Goal: Task Accomplishment & Management: Manage account settings

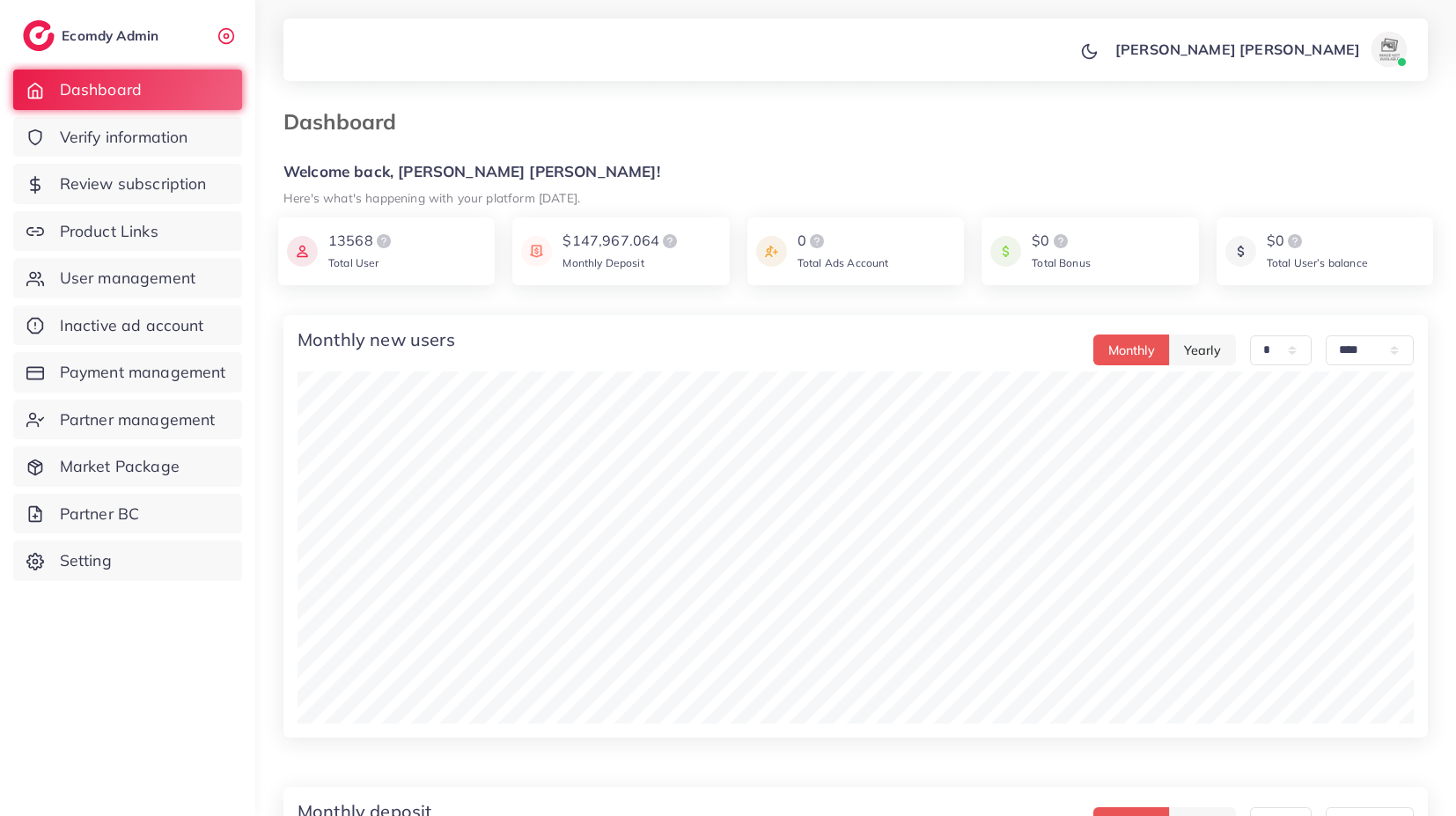
select select "*"
select select "****"
select select "*"
select select "****"
select select "*"
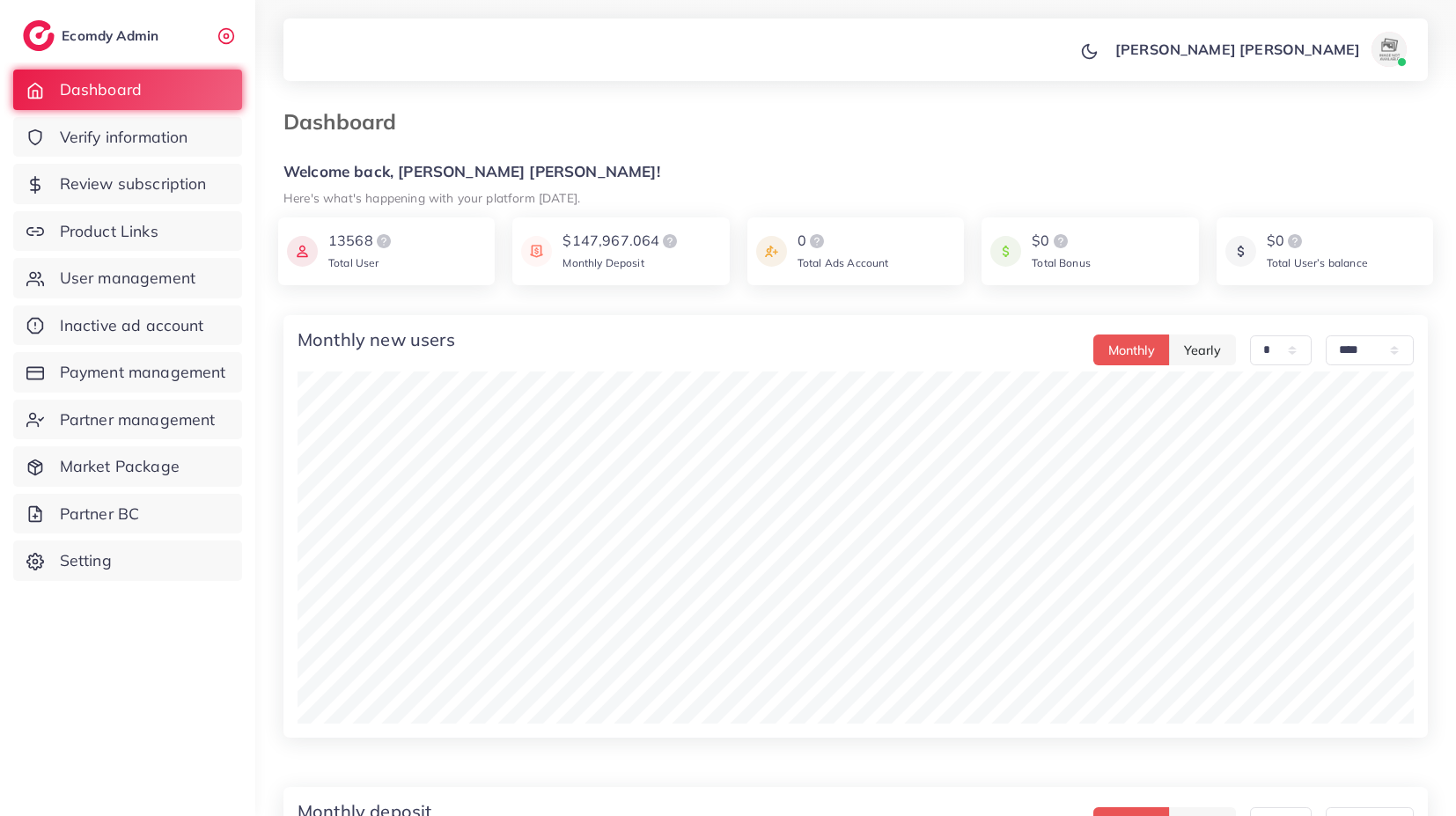
select select "****"
drag, startPoint x: 0, startPoint y: 0, endPoint x: 173, endPoint y: 278, distance: 327.4
click at [173, 278] on span "User management" at bounding box center [132, 278] width 135 height 23
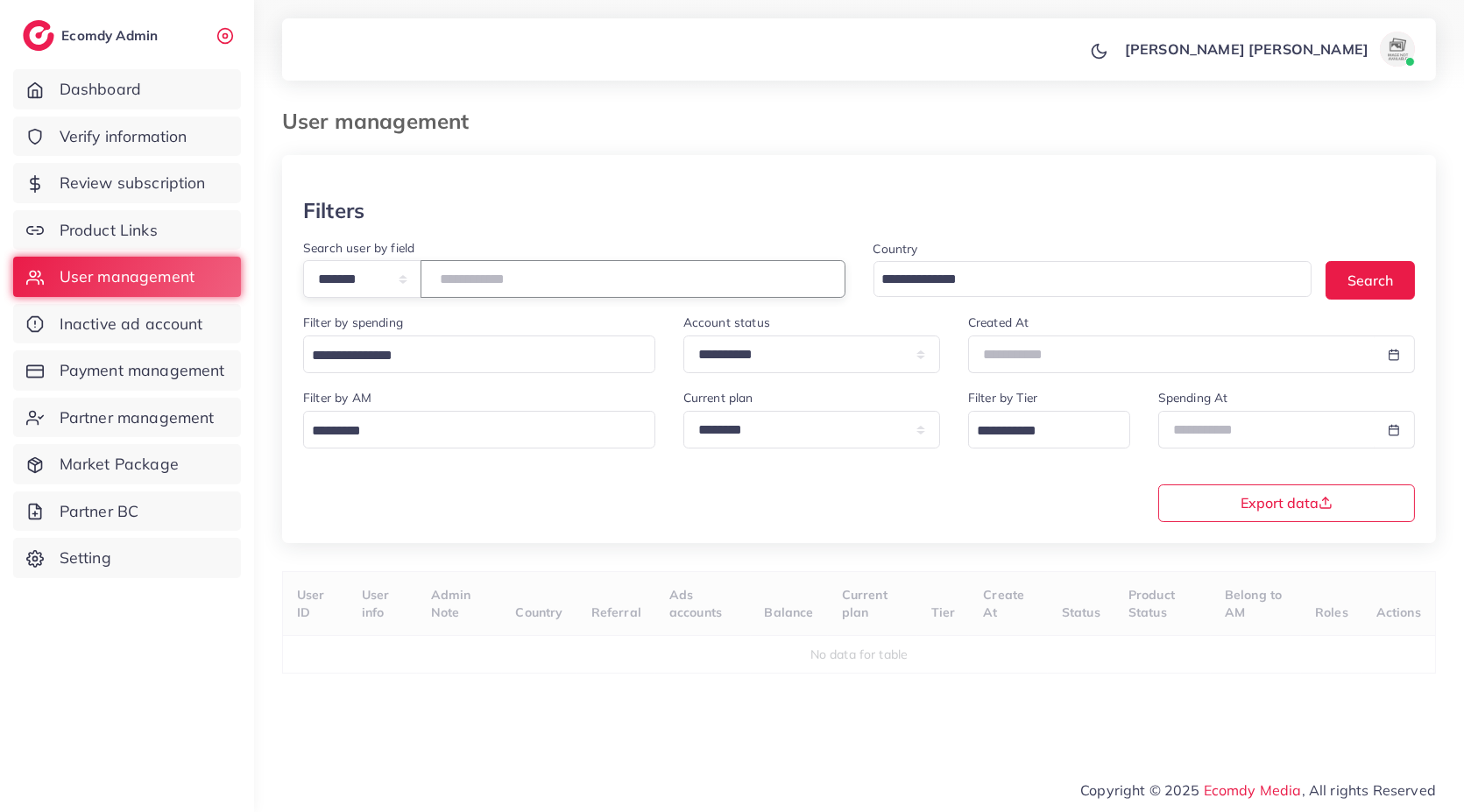
click at [489, 277] on input "number" at bounding box center [633, 278] width 425 height 37
click at [392, 266] on select "**********" at bounding box center [362, 278] width 119 height 37
select select "**********"
click at [303, 260] on select "**********" at bounding box center [362, 278] width 119 height 37
click at [512, 285] on input "number" at bounding box center [633, 278] width 425 height 37
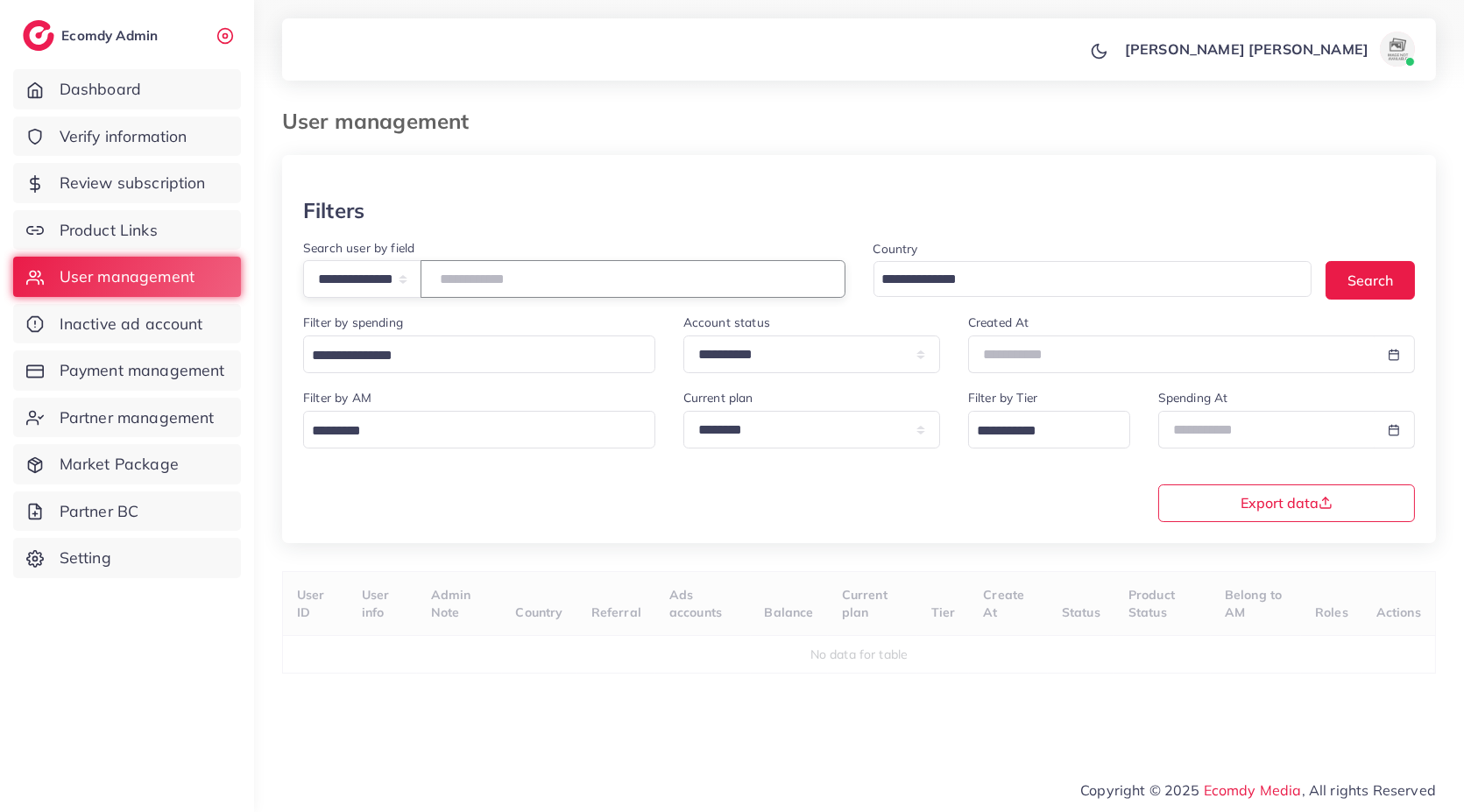
paste input "**********"
type input "**********"
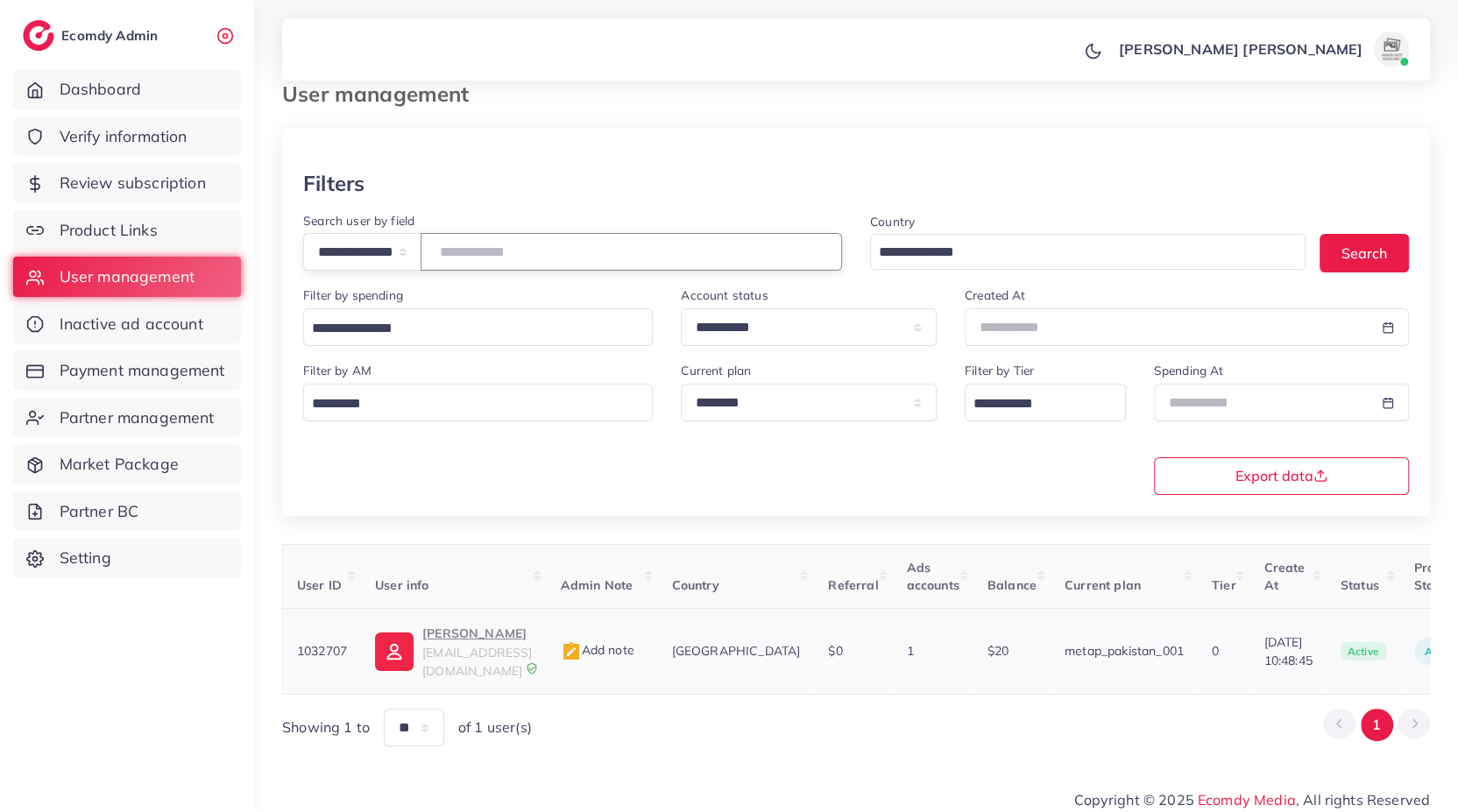
scroll to position [0, 315]
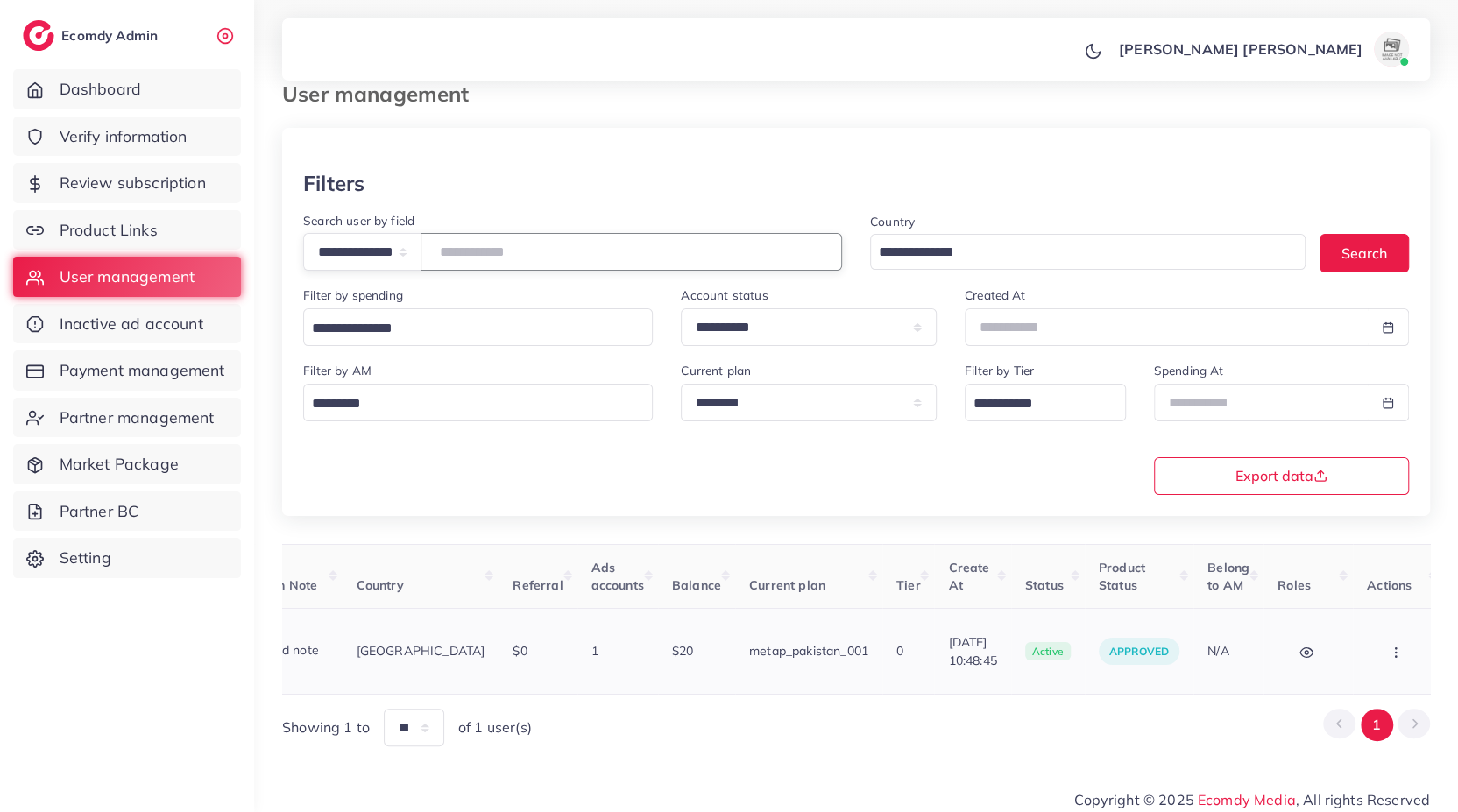
click at [1379, 653] on button "button" at bounding box center [1397, 651] width 62 height 39
click at [1379, 653] on link "Assign to AM" at bounding box center [1359, 663] width 146 height 38
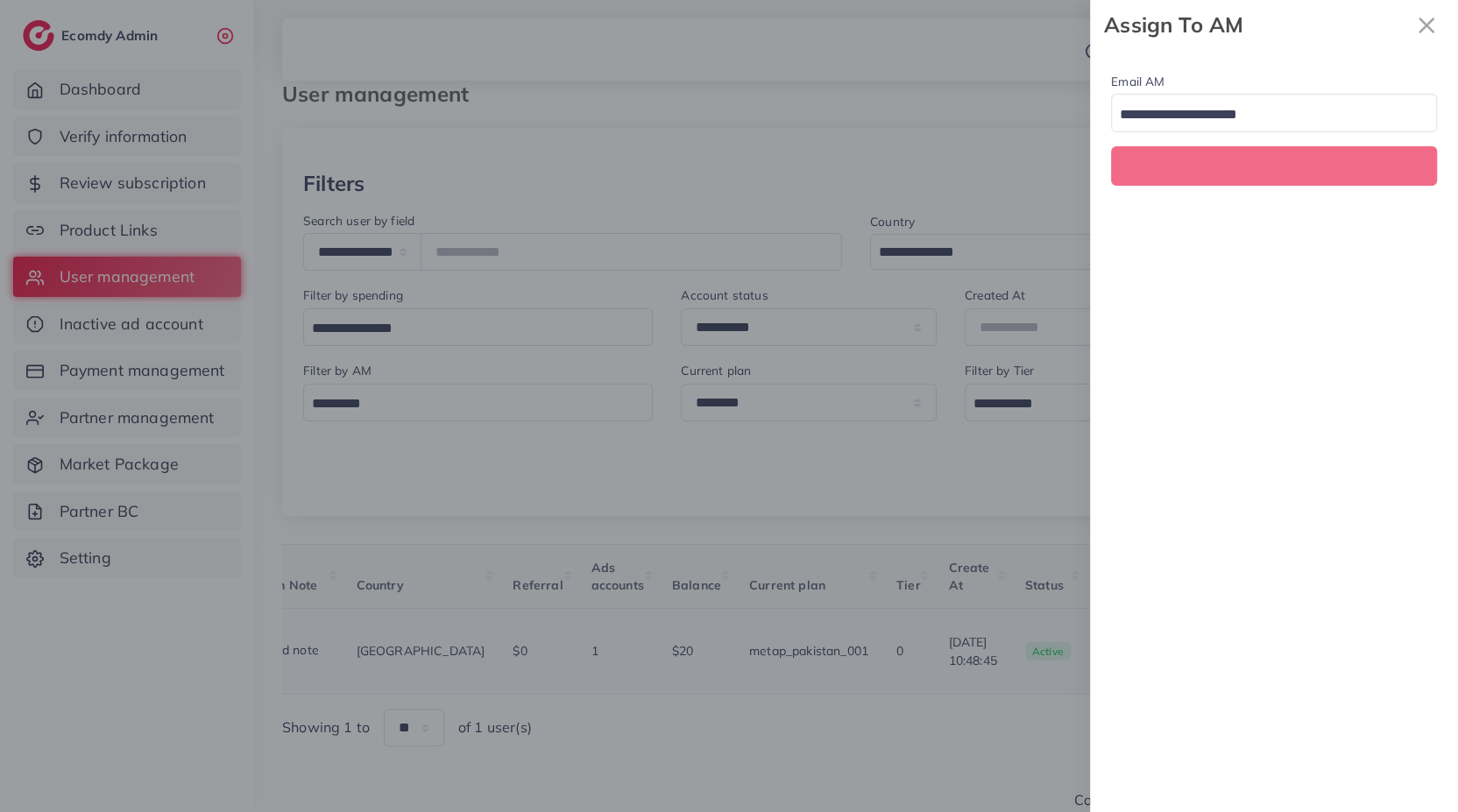
scroll to position [0, 315]
click at [1189, 114] on input "Search for option" at bounding box center [1264, 115] width 301 height 27
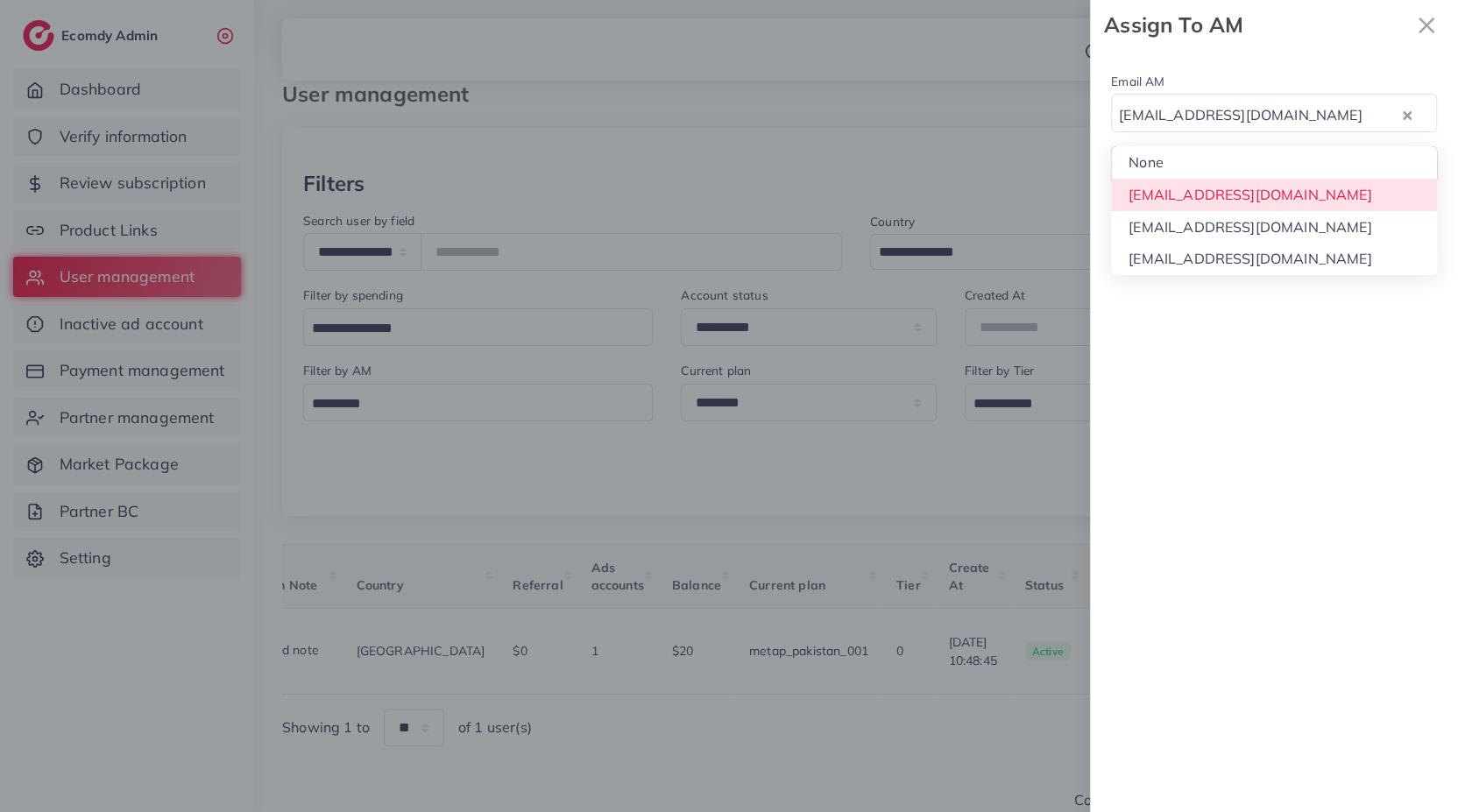
click at [1183, 191] on div "Email AM [EMAIL_ADDRESS][DOMAIN_NAME] Loading... None [EMAIL_ADDRESS][DOMAIN_NA…" at bounding box center [1274, 127] width 368 height 155
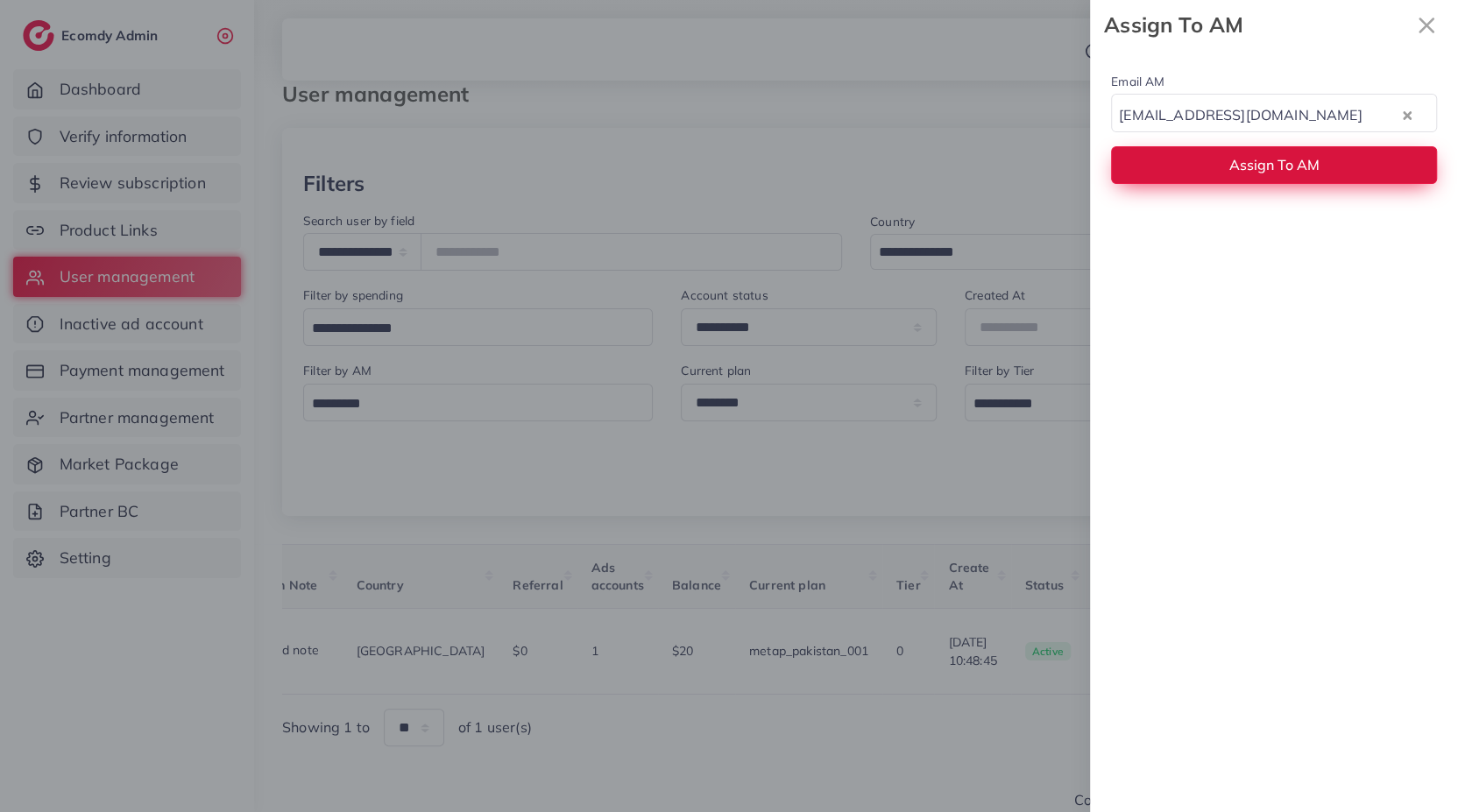
click at [1199, 169] on button "Assign To AM" at bounding box center [1274, 165] width 326 height 37
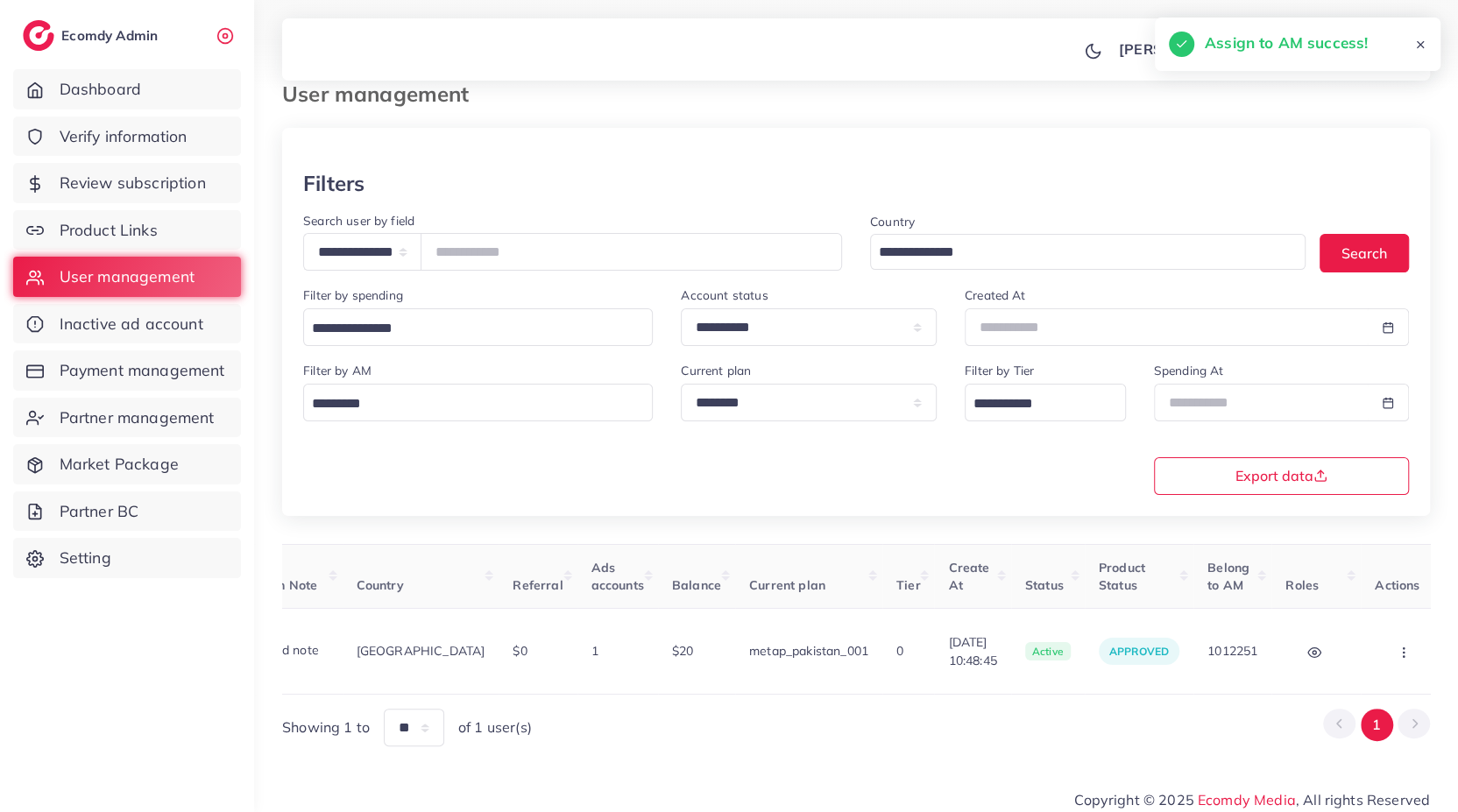
scroll to position [0, 0]
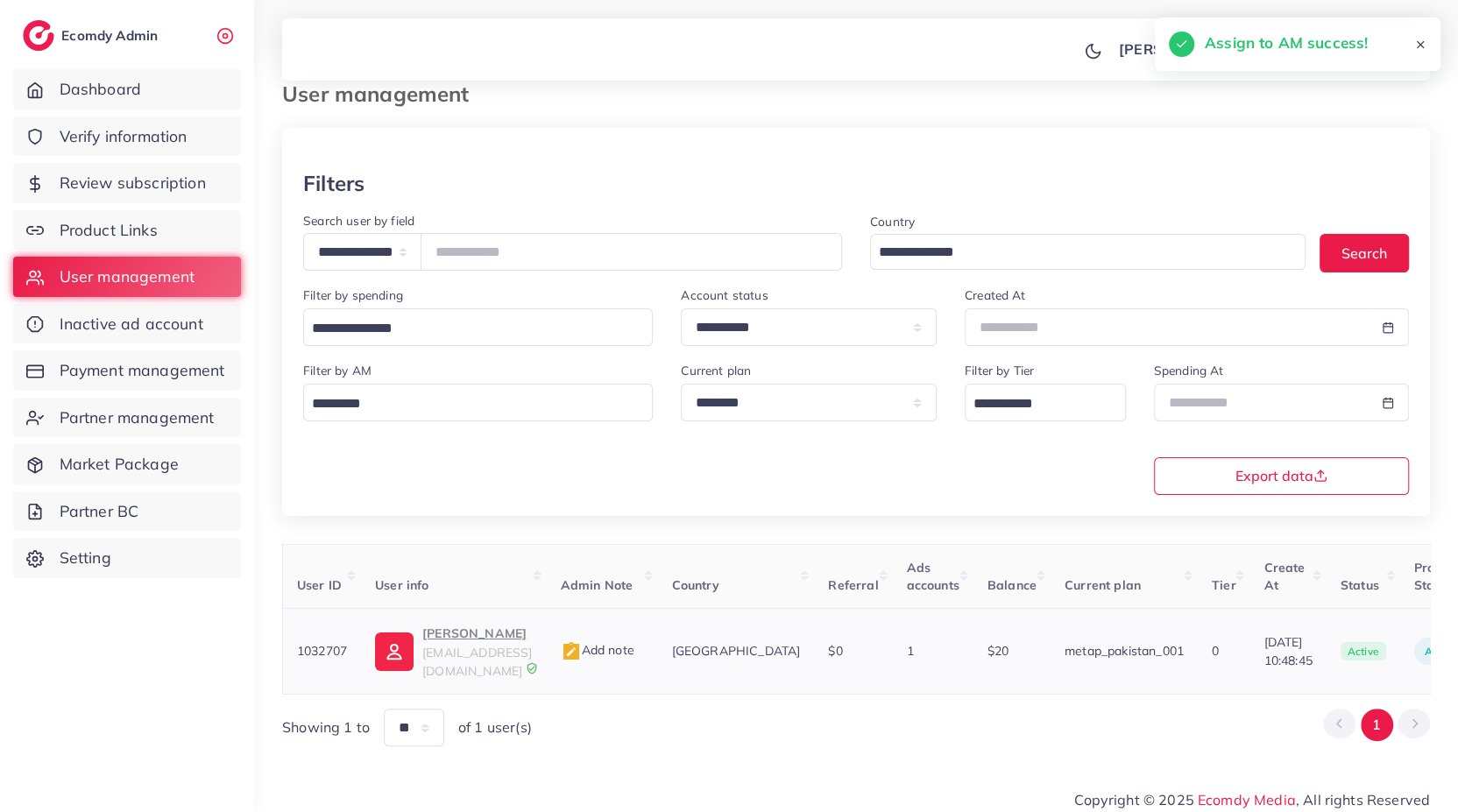
click at [467, 636] on p "[PERSON_NAME]" at bounding box center [477, 633] width 109 height 21
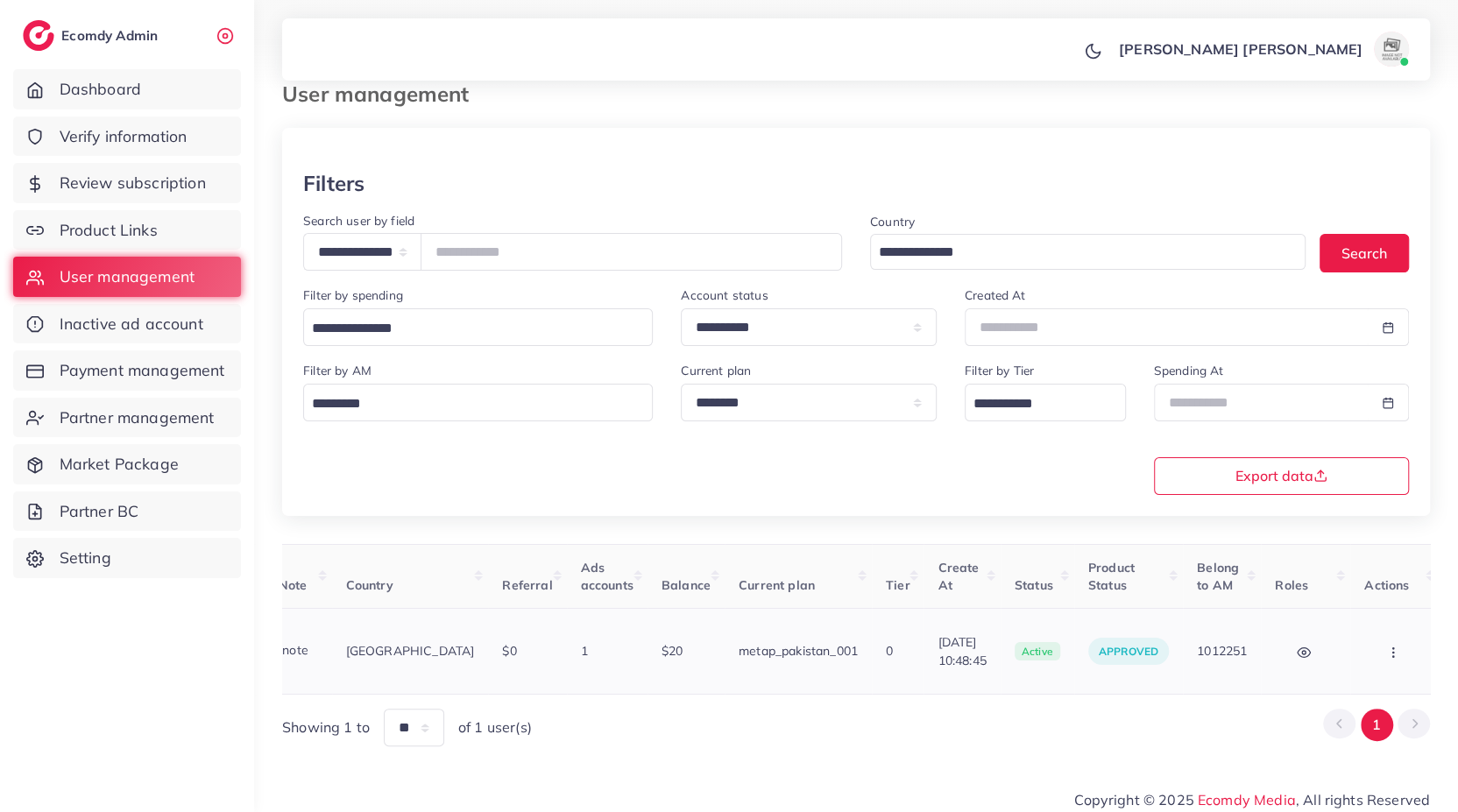
click at [1386, 646] on icon "button" at bounding box center [1393, 652] width 14 height 14
click at [0, 0] on link "Assign to AM" at bounding box center [0, 0] width 0 height 0
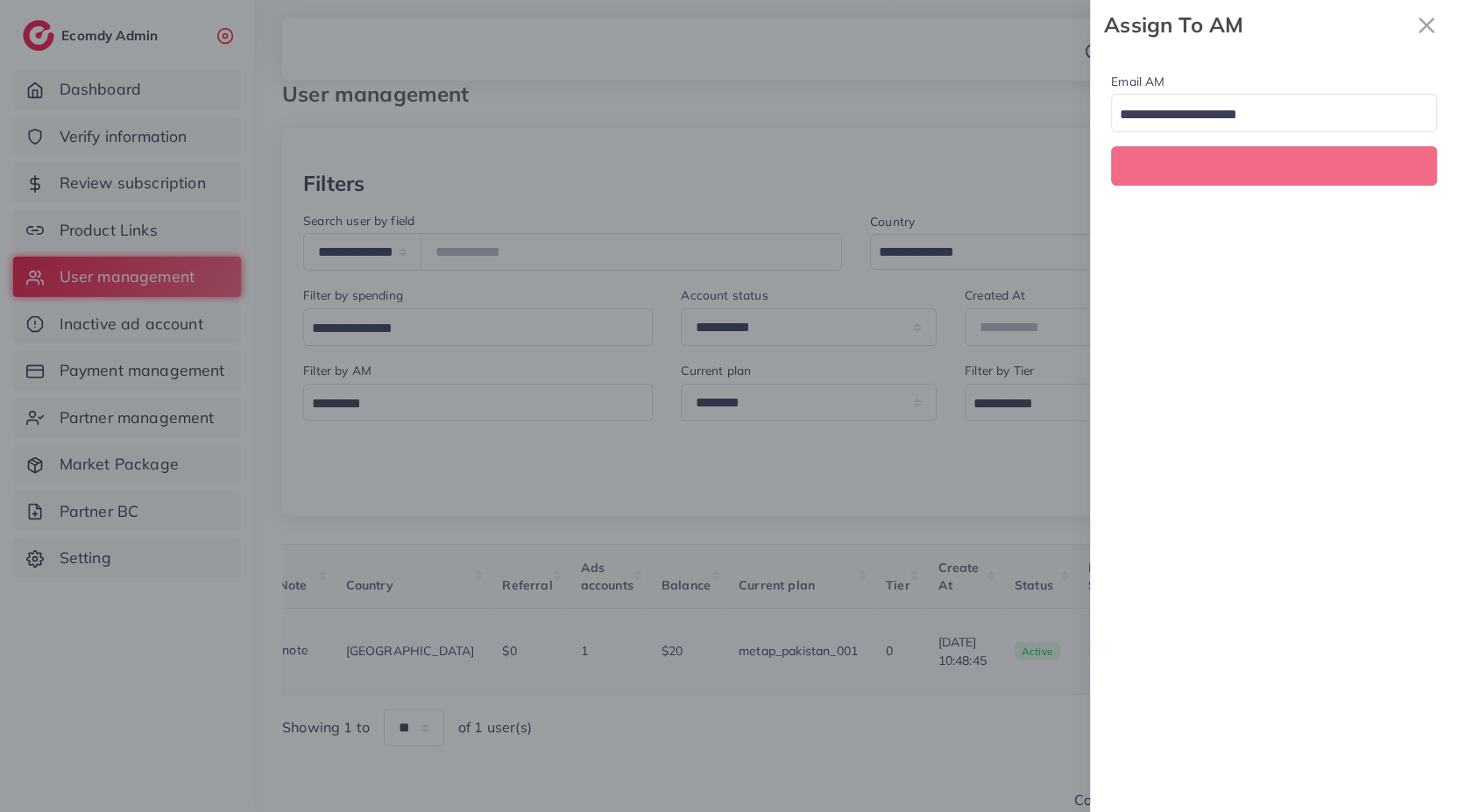
scroll to position [0, 326]
click at [1244, 125] on input "Search for option" at bounding box center [1264, 115] width 301 height 27
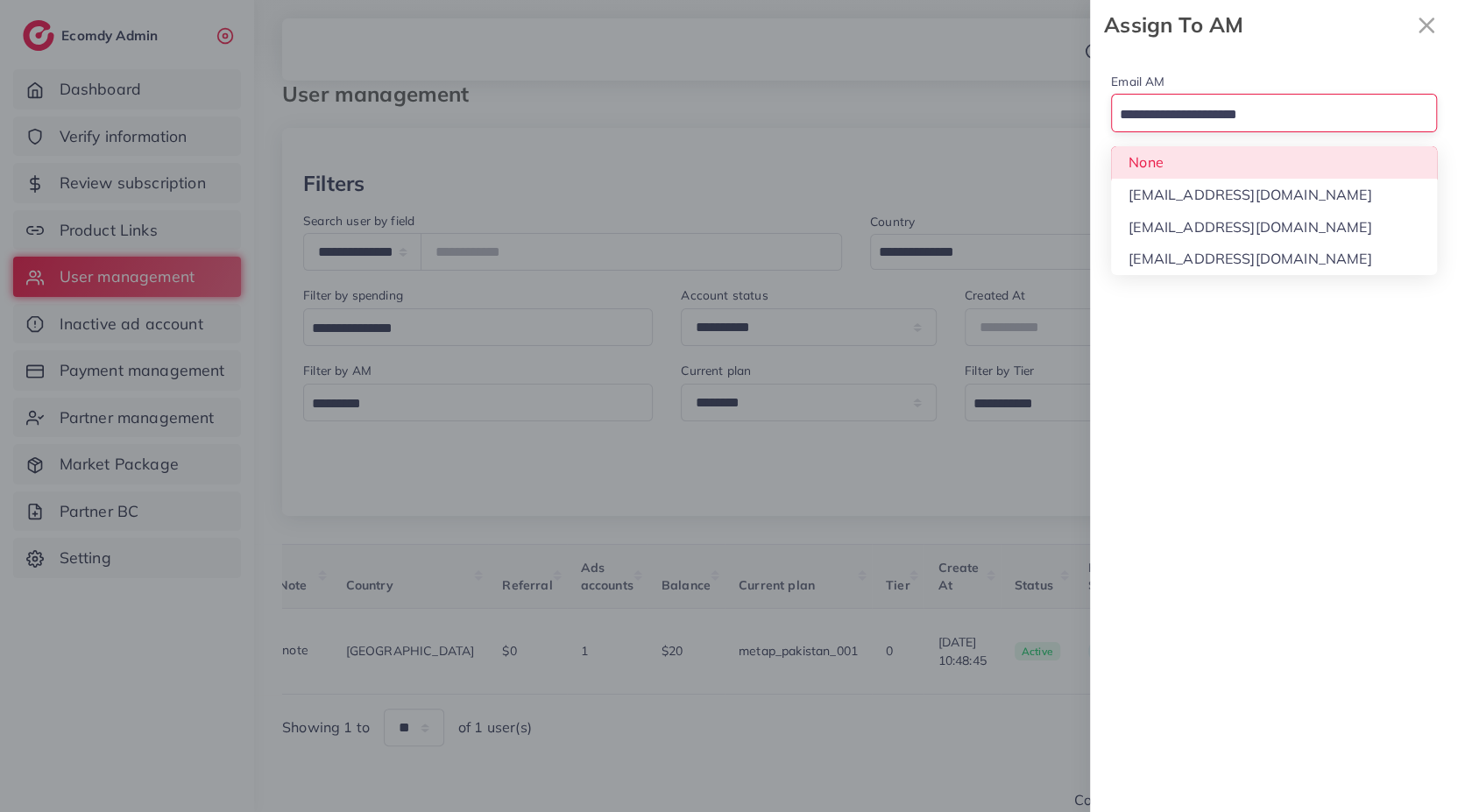
click at [1224, 149] on div "Email AM Loading... None [EMAIL_ADDRESS][DOMAIN_NAME] [EMAIL_ADDRESS][DOMAIN_NA…" at bounding box center [1274, 127] width 368 height 155
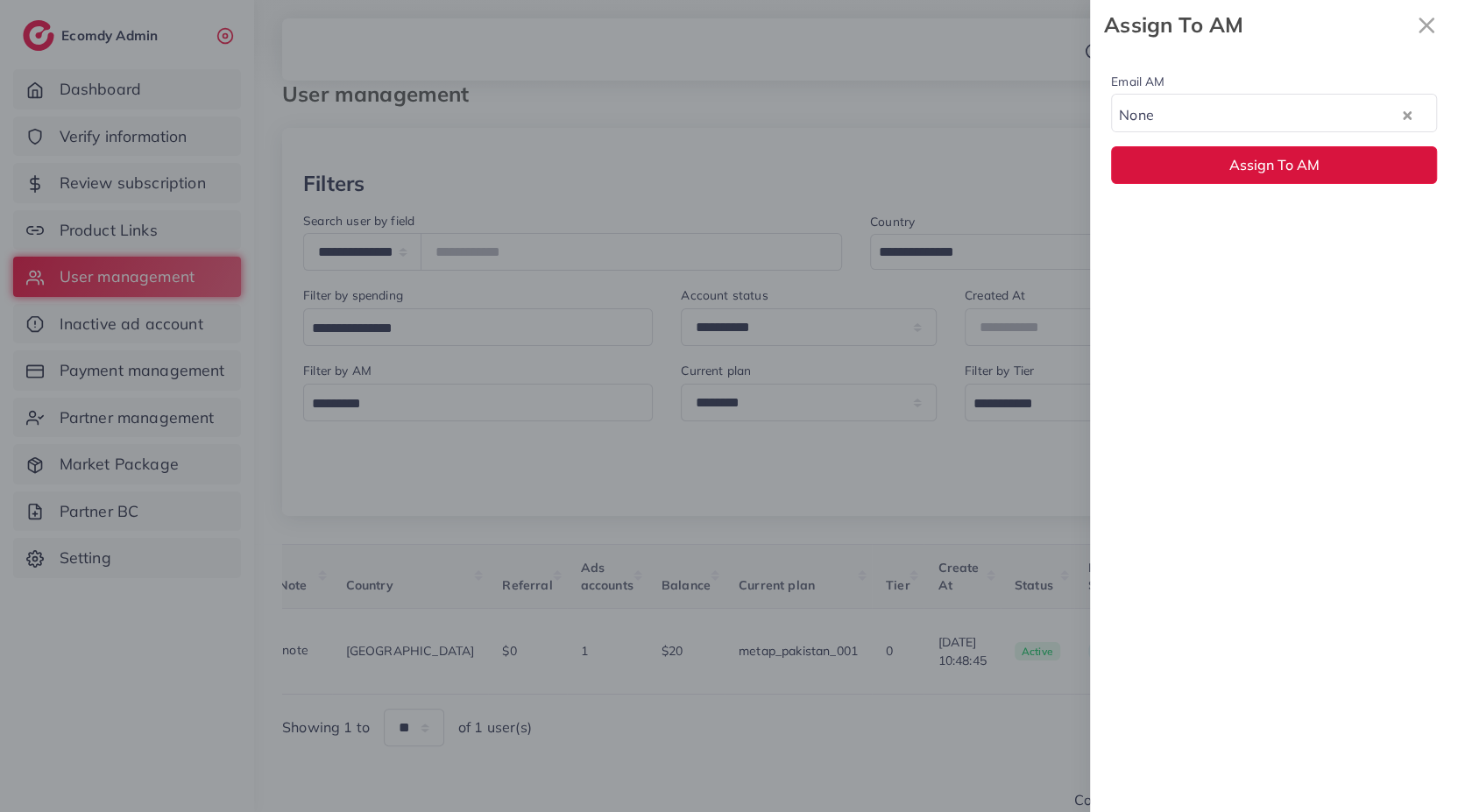
click at [1224, 149] on button "Assign To AM" at bounding box center [1274, 165] width 326 height 37
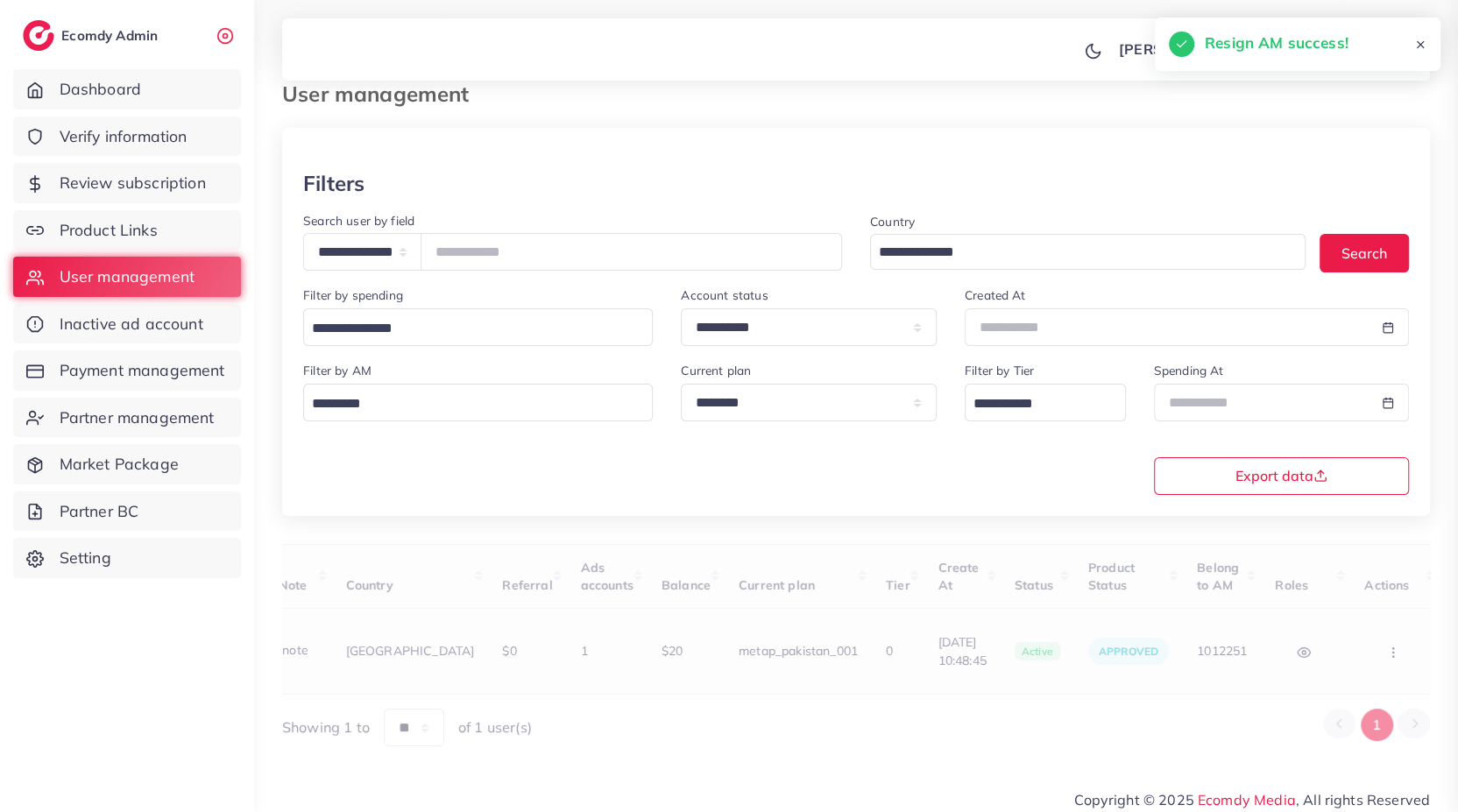
scroll to position [0, 315]
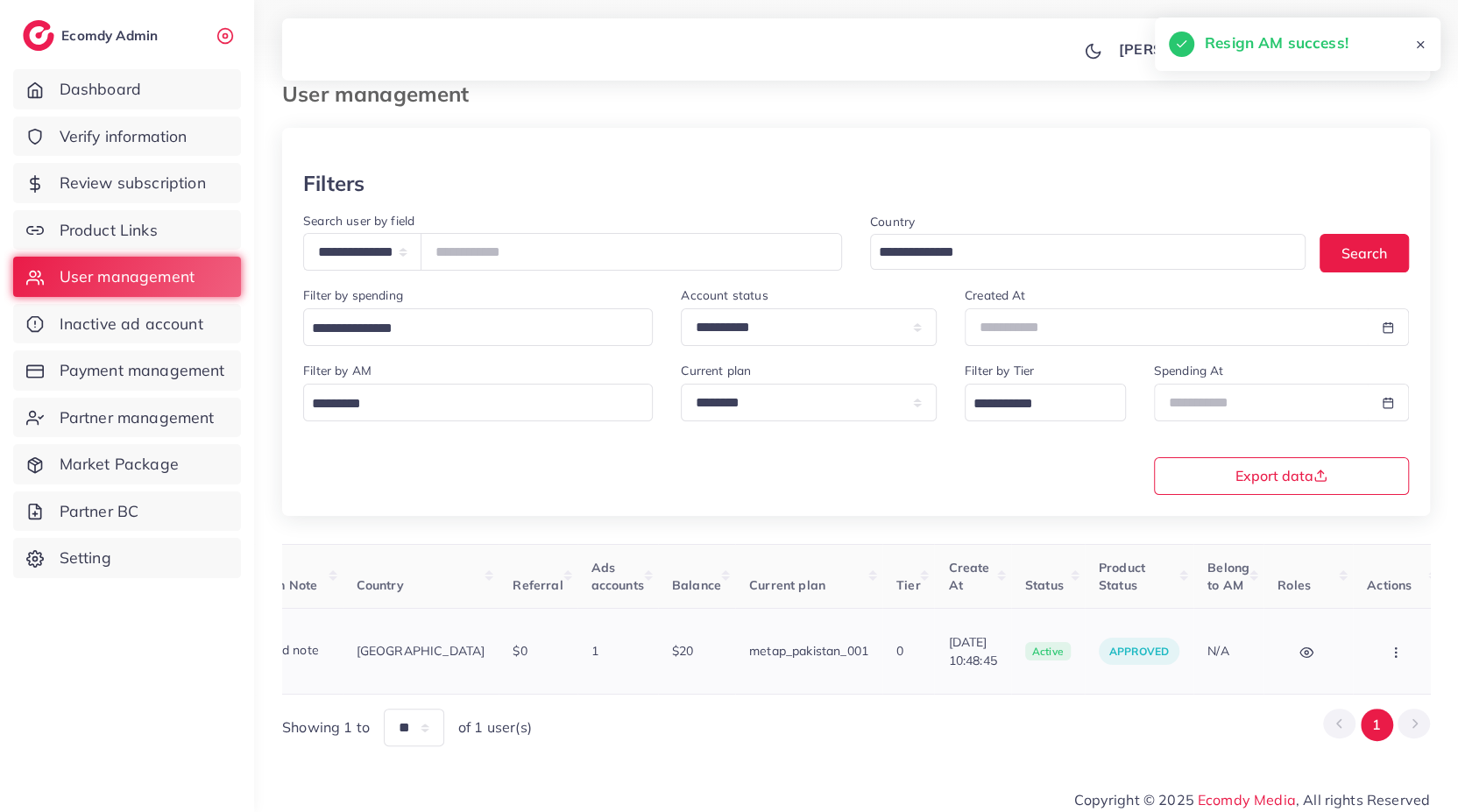
click at [1373, 640] on button "button" at bounding box center [1397, 651] width 62 height 39
click at [0, 0] on link "Assign to AM" at bounding box center [0, 0] width 0 height 0
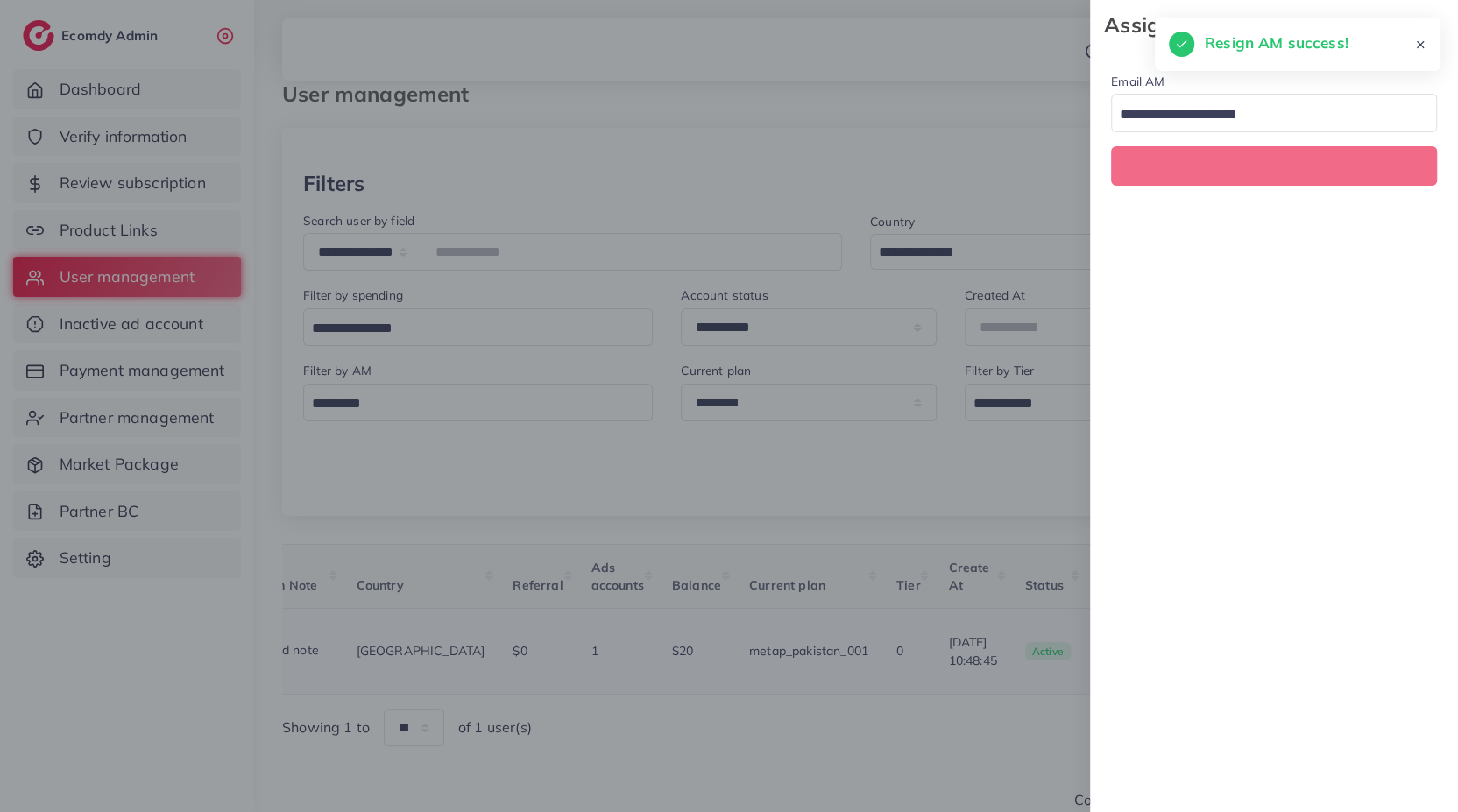
scroll to position [0, 315]
click at [1236, 134] on div "Email AM Loading... Assign To AM" at bounding box center [1274, 127] width 368 height 155
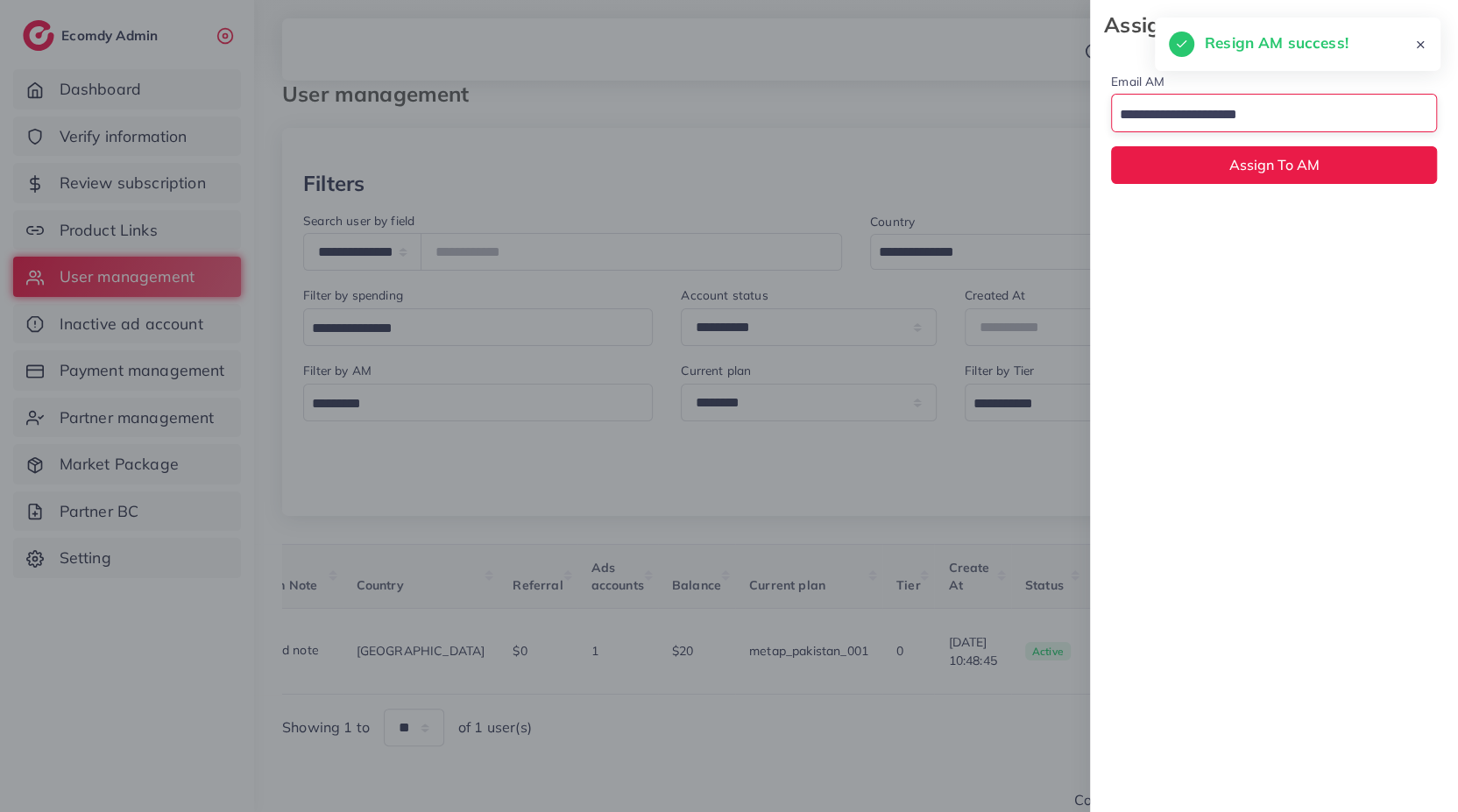
click at [1223, 118] on input "Search for option" at bounding box center [1264, 115] width 301 height 27
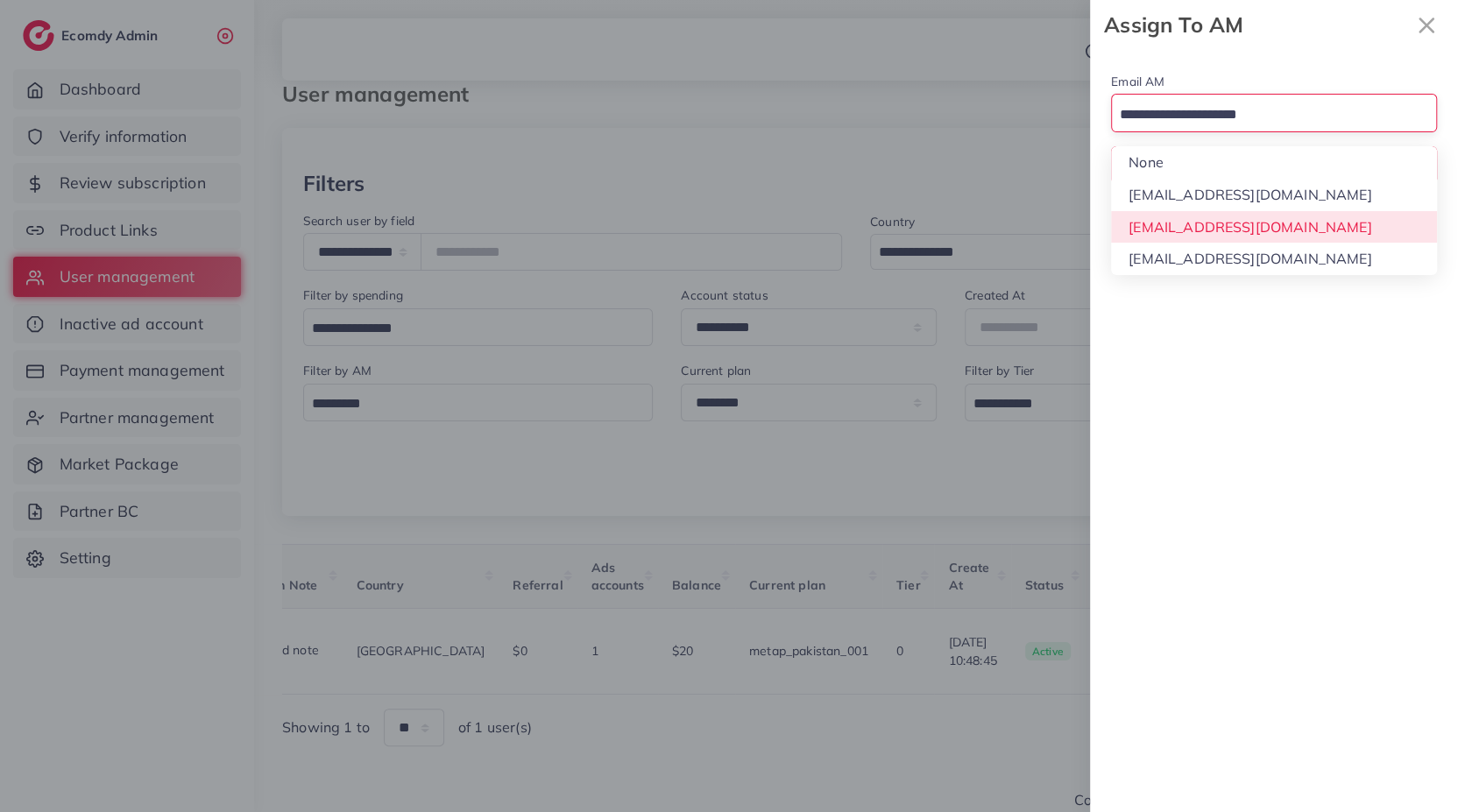
click at [1222, 226] on div "Email AM Loading... None [EMAIL_ADDRESS][DOMAIN_NAME] [EMAIL_ADDRESS][DOMAIN_NA…" at bounding box center [1274, 431] width 368 height 762
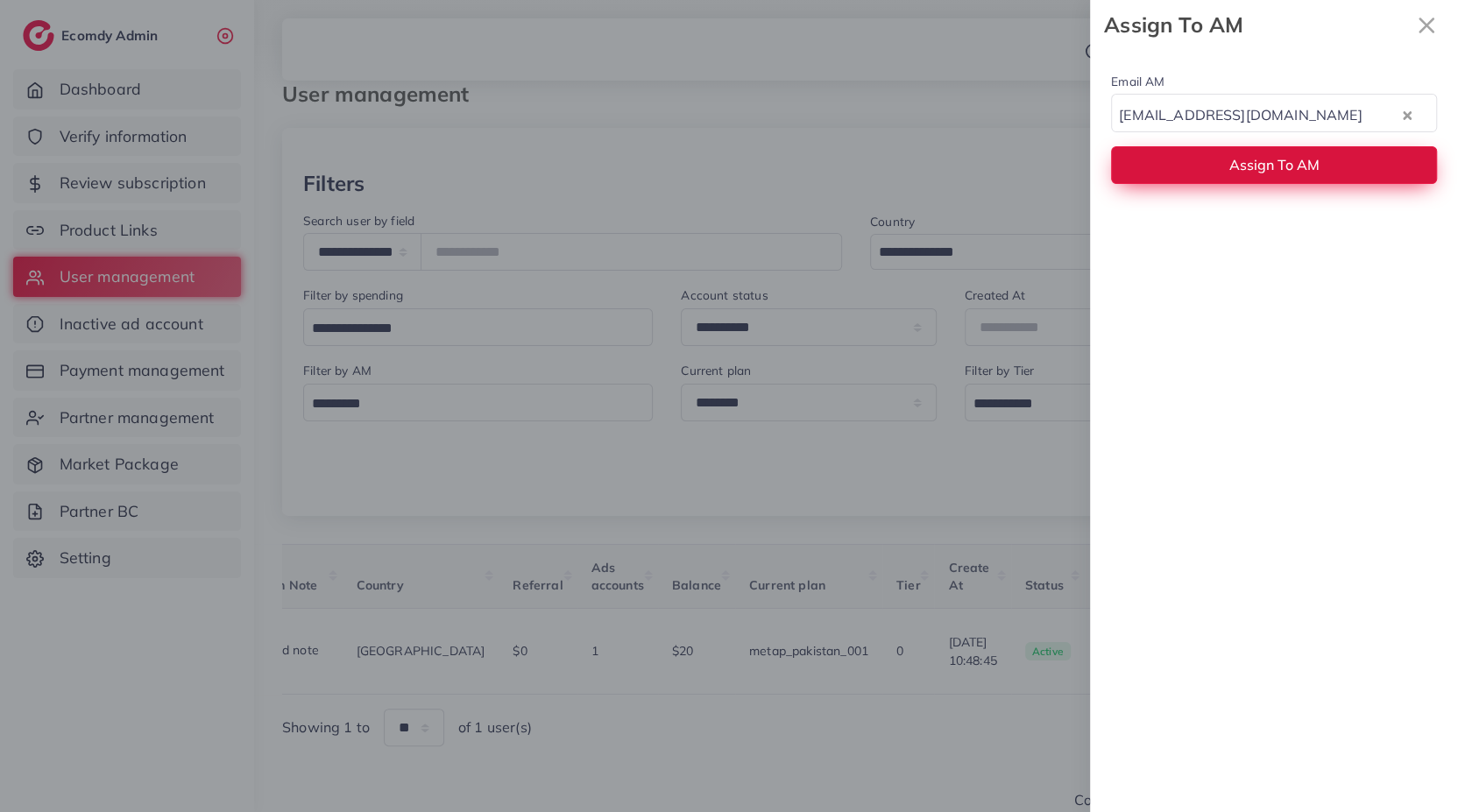
click at [1248, 171] on span "Assign To AM" at bounding box center [1274, 164] width 91 height 18
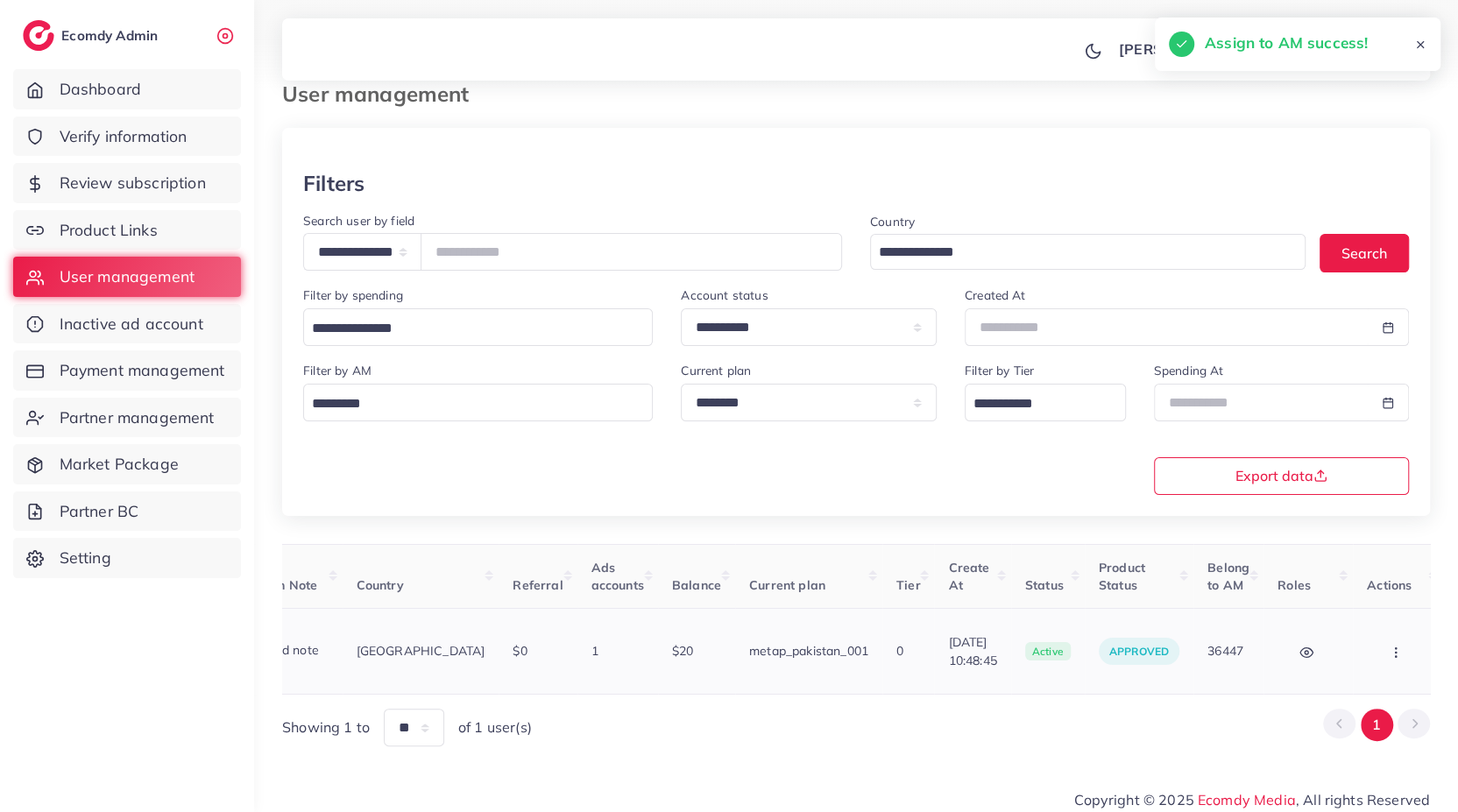
scroll to position [0, 0]
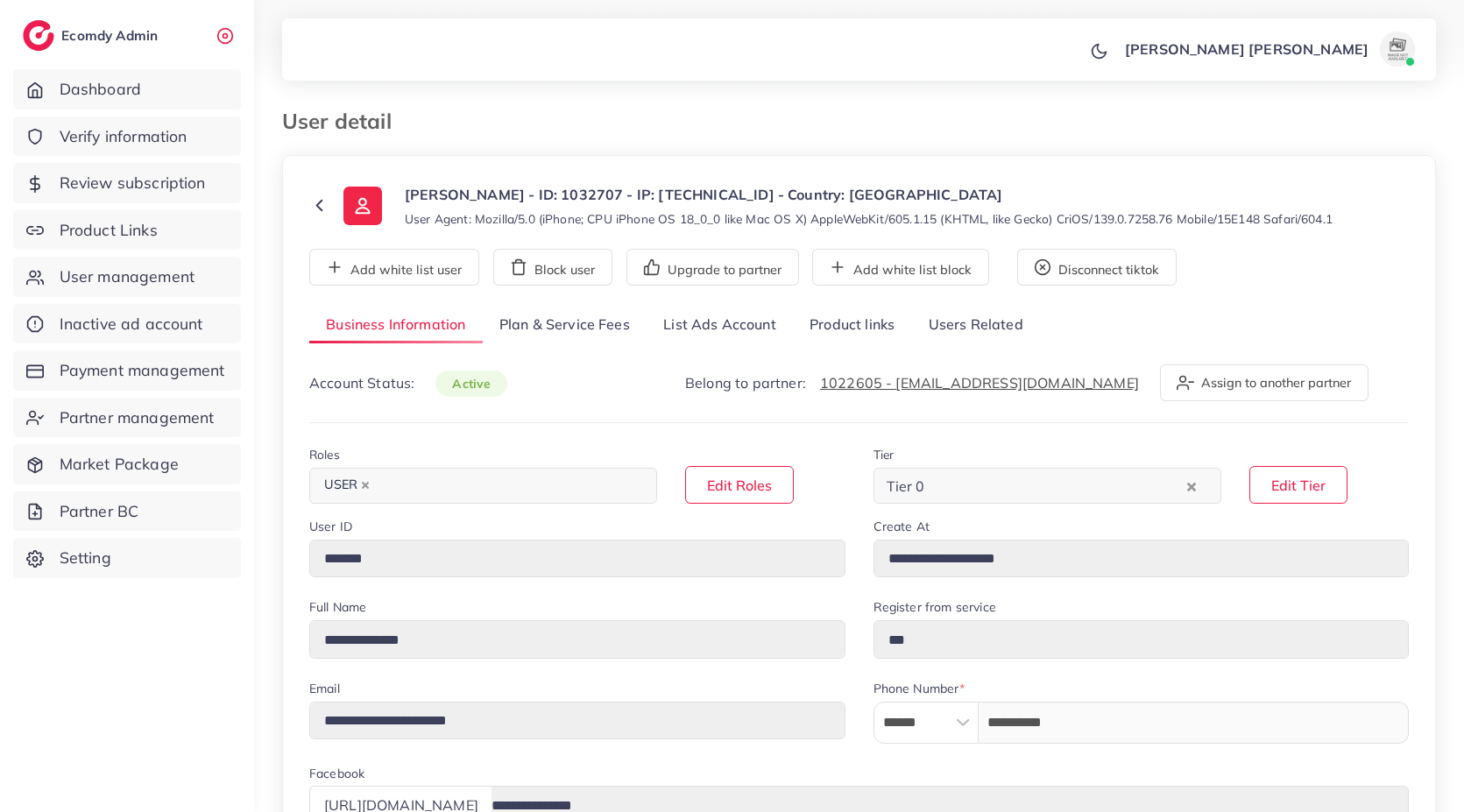
select select "********"
click at [710, 308] on link "List Ads Account" at bounding box center [720, 325] width 147 height 37
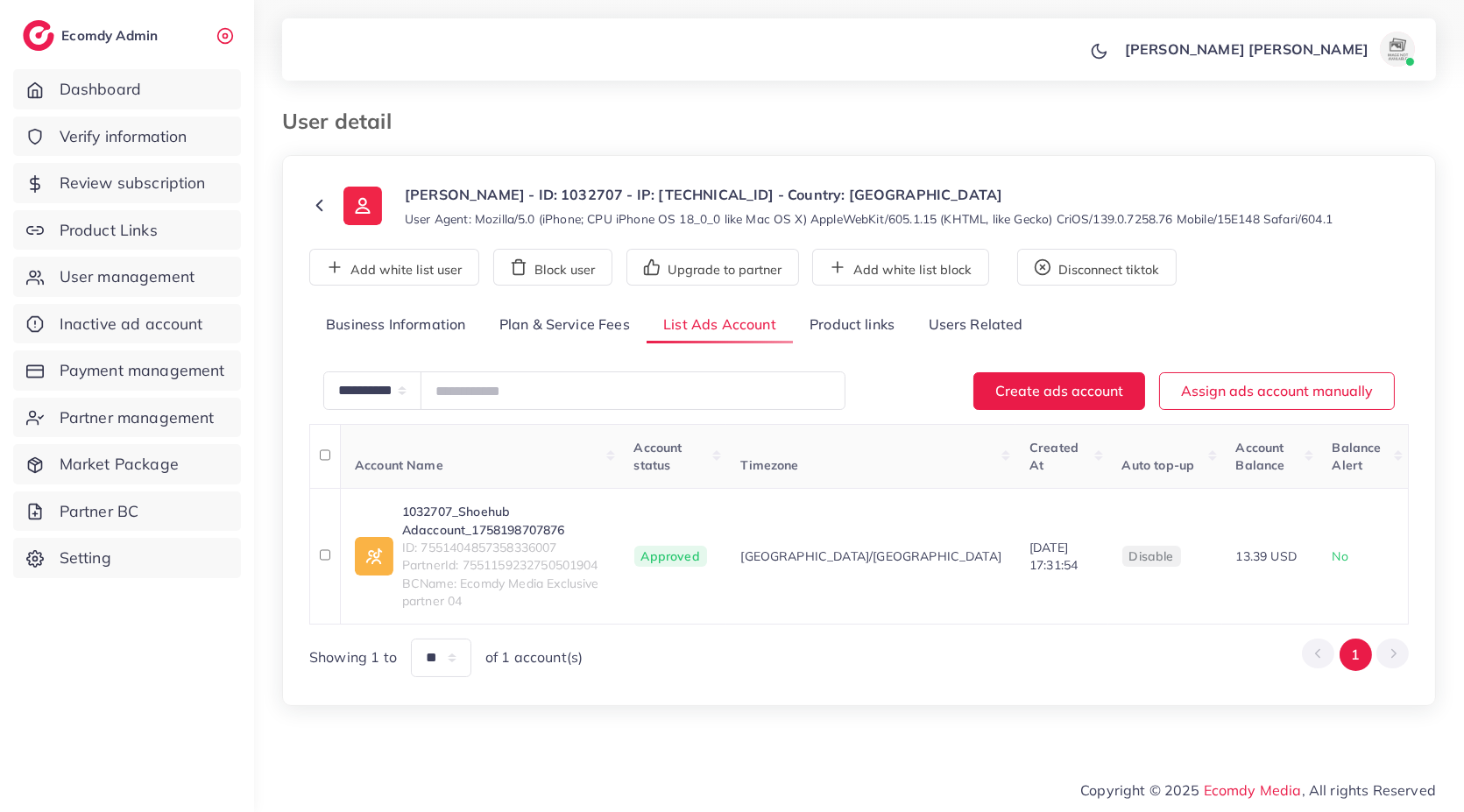
click at [892, 137] on div "User detail" at bounding box center [859, 132] width 1183 height 47
click at [843, 62] on div "Syed Farhat Abbas Rizvi Profile Log out" at bounding box center [859, 50] width 1155 height 58
click at [500, 544] on span "ID: 7551404857358336007" at bounding box center [504, 548] width 204 height 18
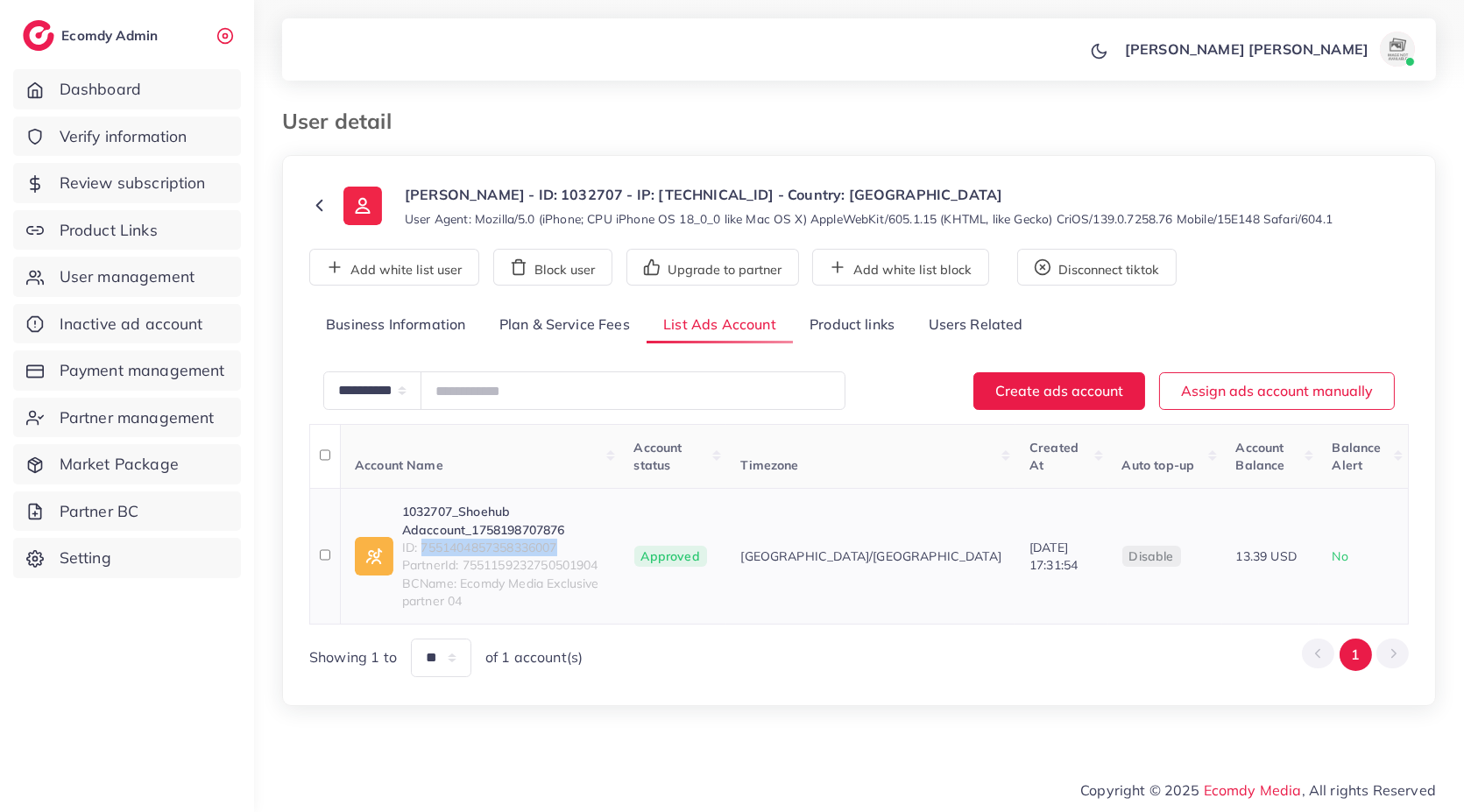
copy span "7551404857358336007"
drag, startPoint x: 875, startPoint y: 331, endPoint x: 285, endPoint y: 423, distance: 597.1
click at [875, 331] on link "Product links" at bounding box center [852, 325] width 119 height 37
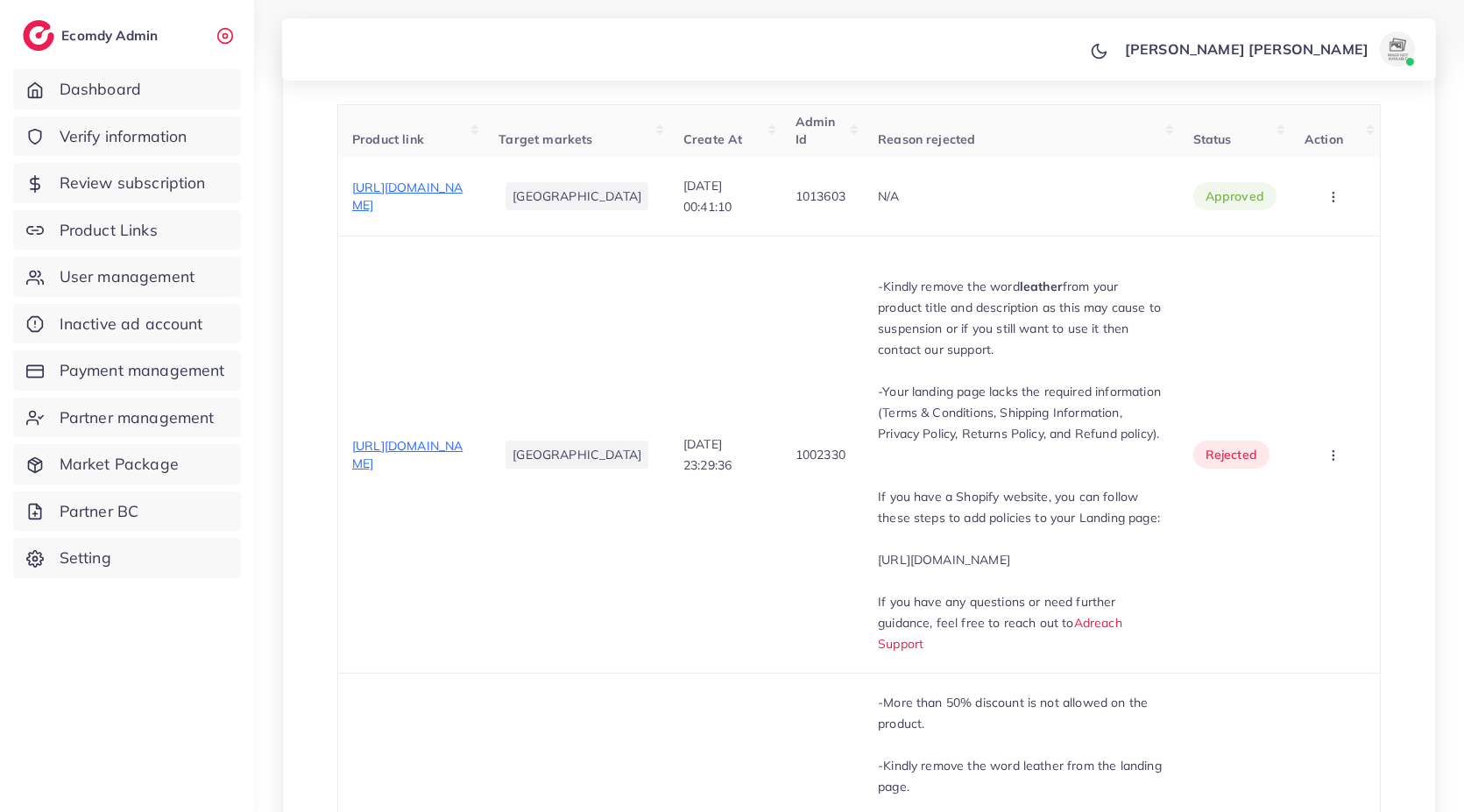
scroll to position [597, 0]
